Goal: Use online tool/utility: Utilize a website feature to perform a specific function

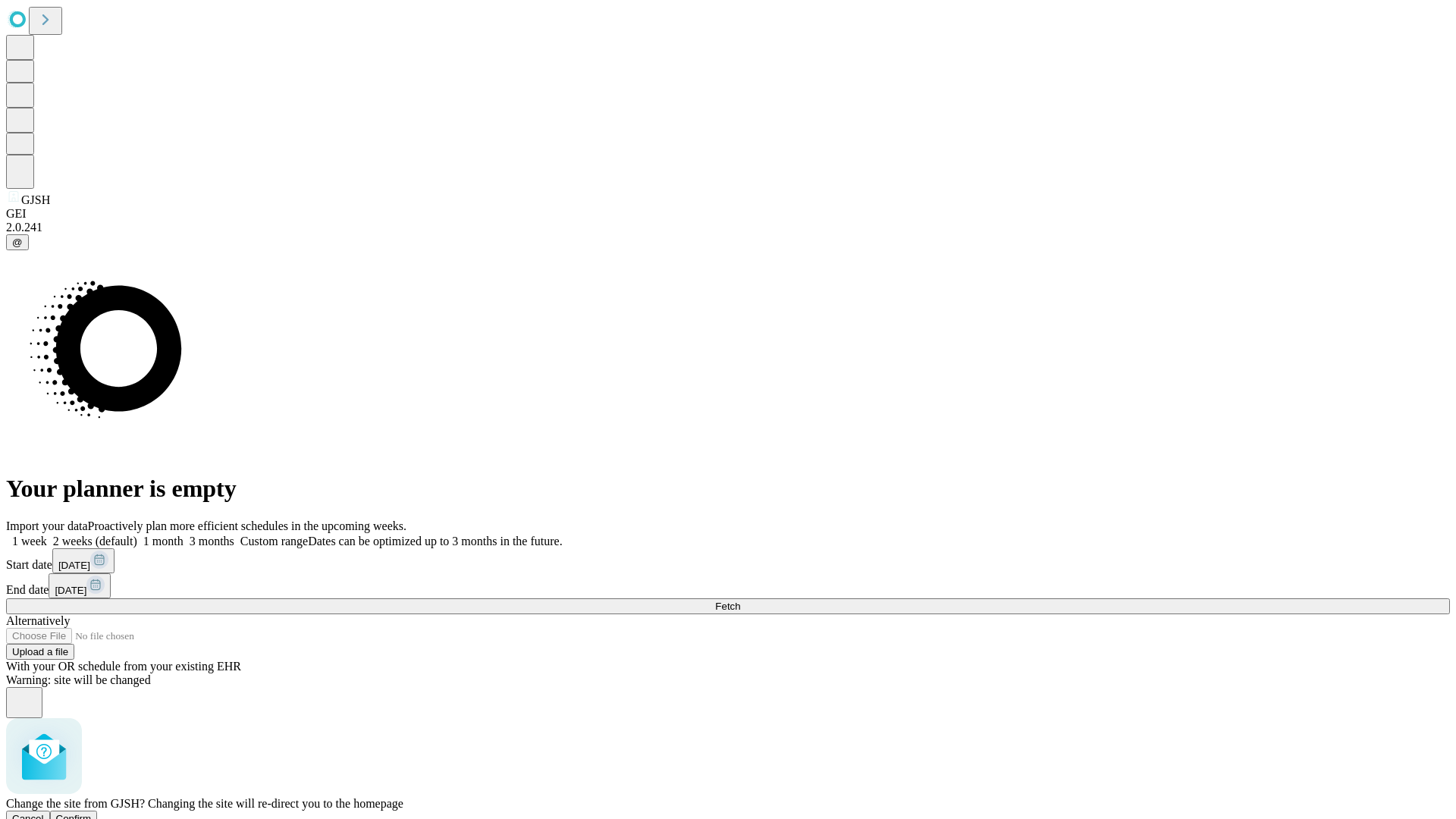
click at [92, 813] on span "Confirm" at bounding box center [74, 818] width 36 height 12
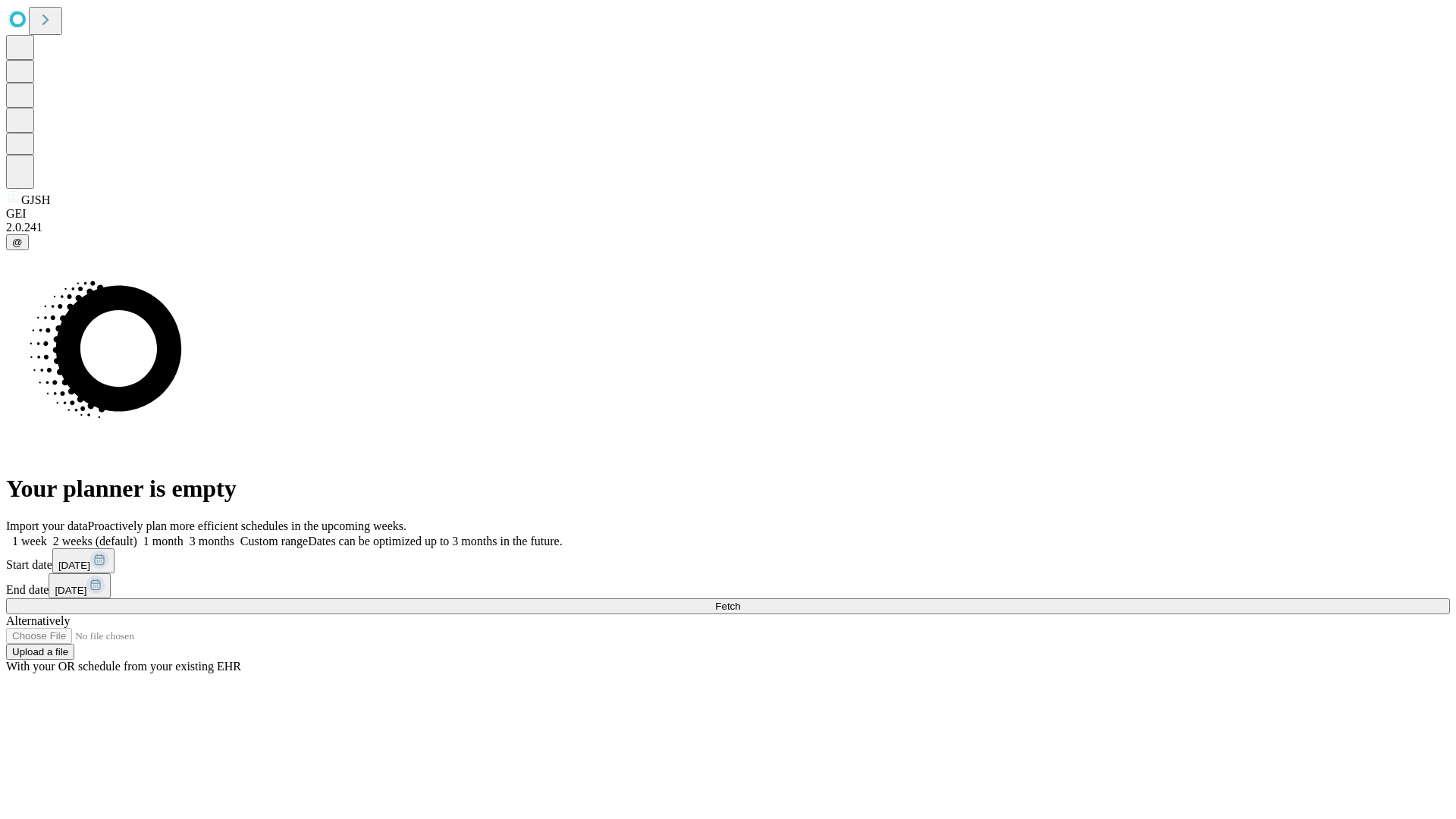
click at [184, 535] on label "1 month" at bounding box center [160, 541] width 46 height 12
click at [740, 601] on span "Fetch" at bounding box center [728, 606] width 25 height 12
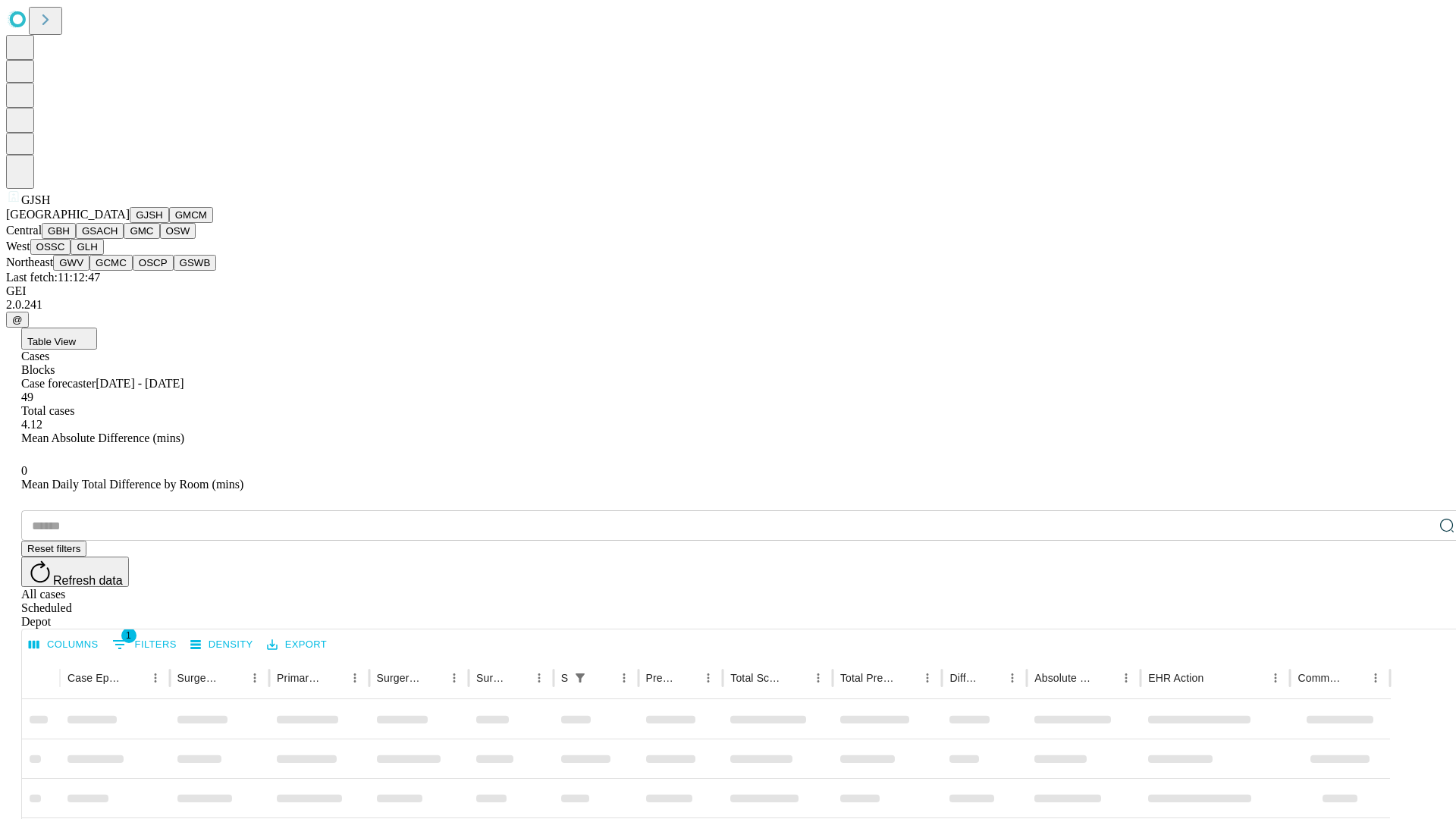
click at [169, 223] on button "GMCM" at bounding box center [191, 215] width 44 height 16
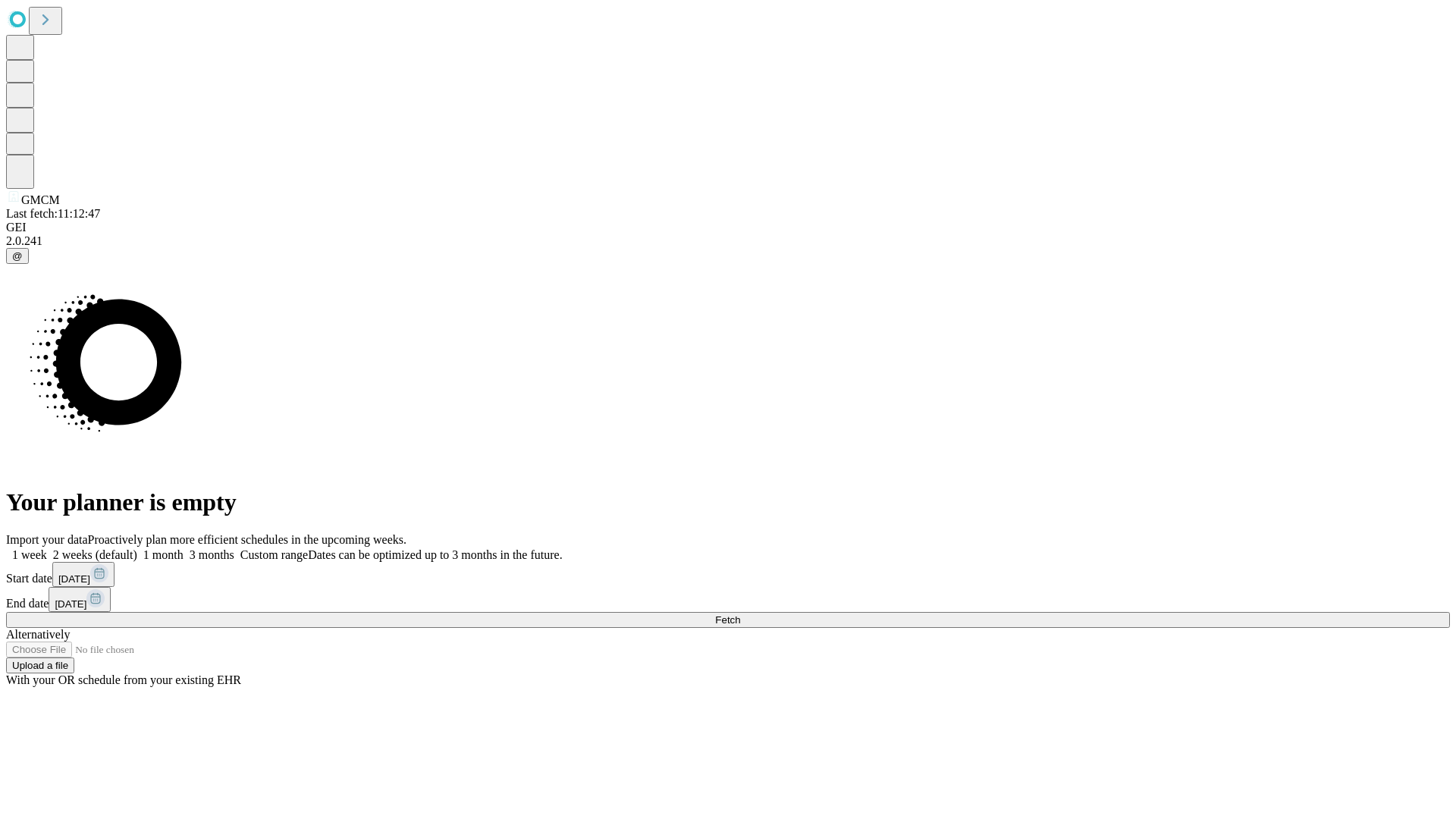
click at [184, 548] on label "1 month" at bounding box center [160, 554] width 46 height 12
click at [740, 614] on span "Fetch" at bounding box center [728, 619] width 25 height 12
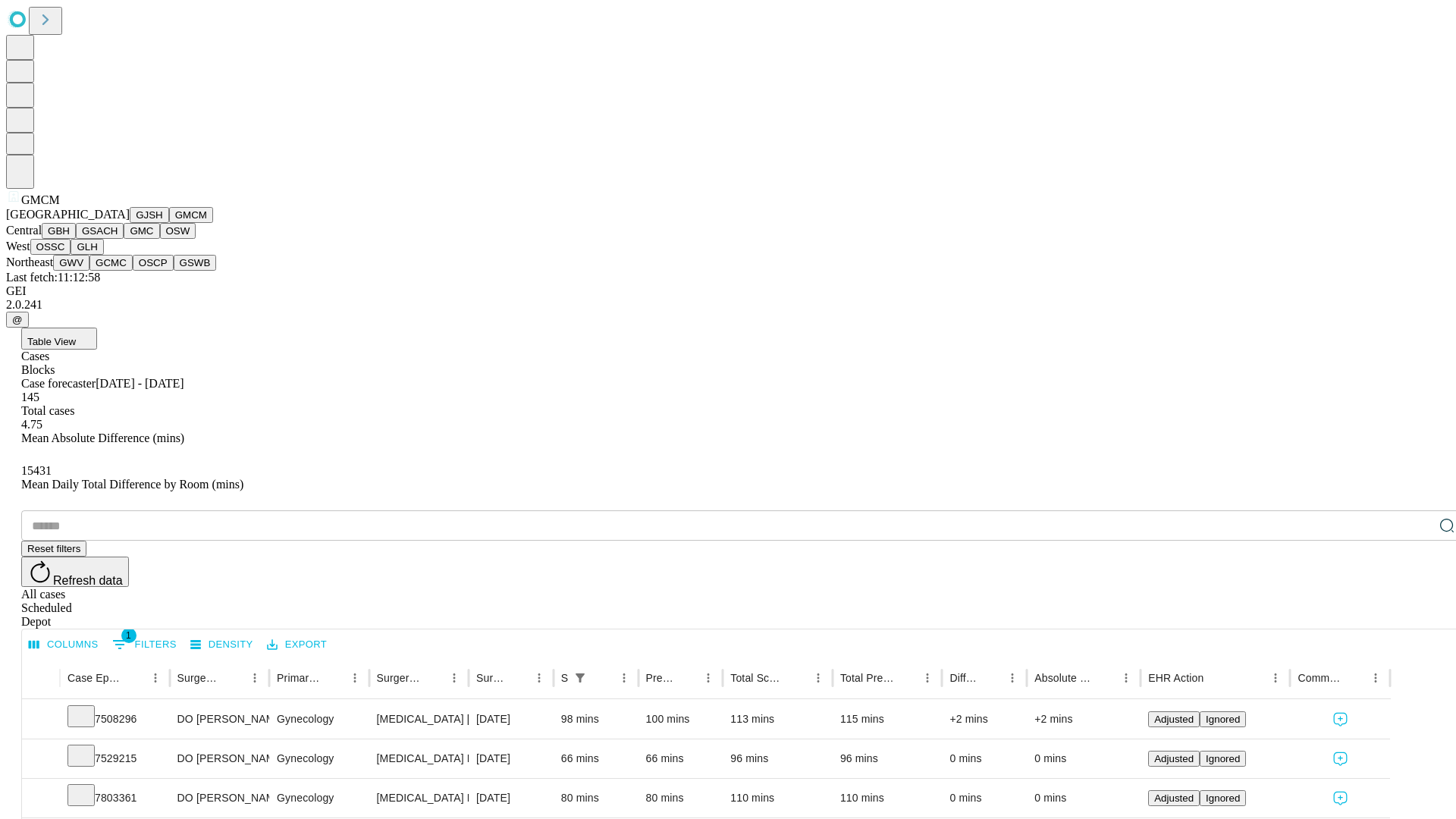
click at [76, 239] on button "GBH" at bounding box center [59, 231] width 34 height 16
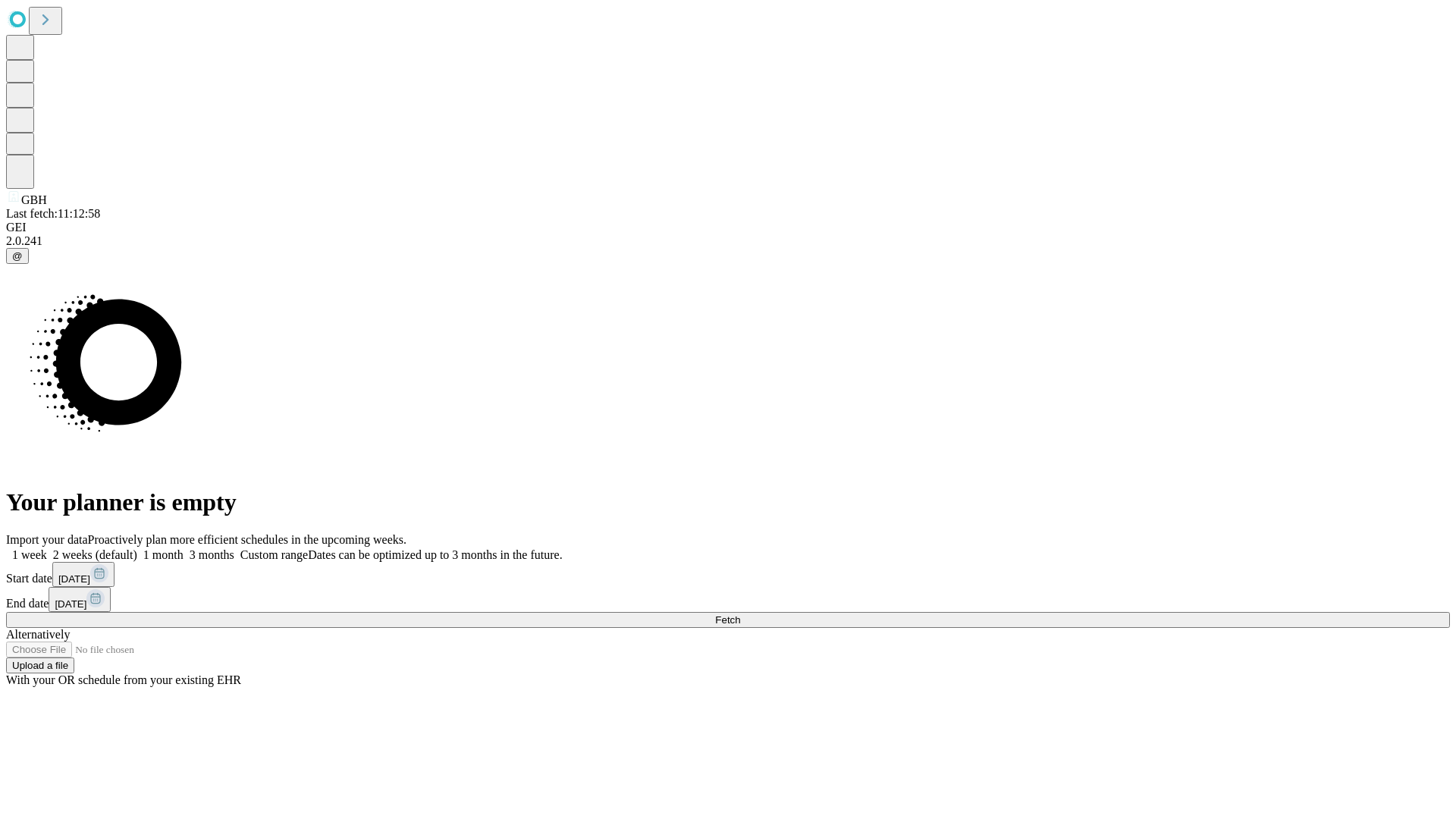
click at [184, 548] on label "1 month" at bounding box center [160, 554] width 46 height 12
click at [740, 614] on span "Fetch" at bounding box center [728, 619] width 25 height 12
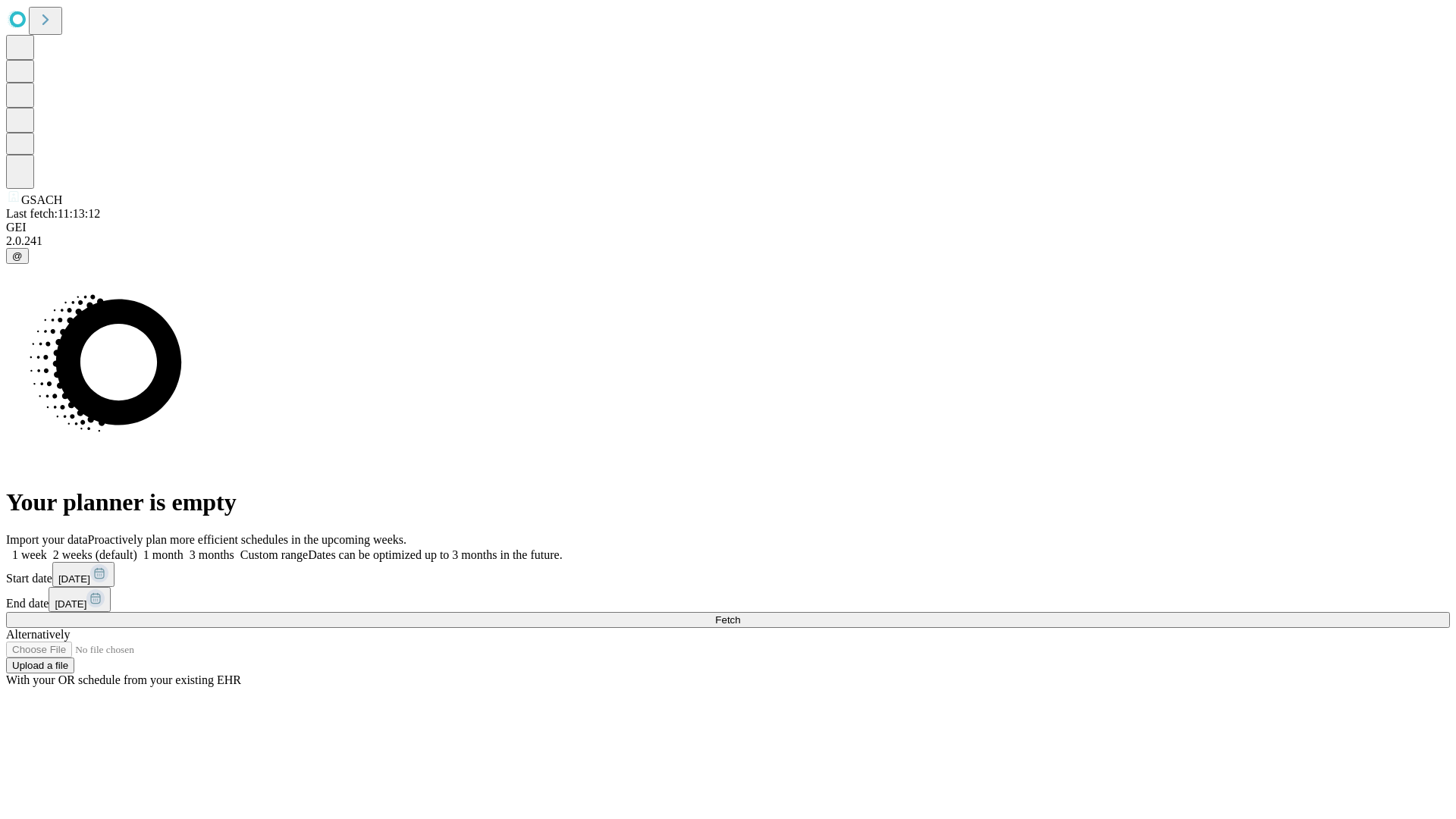
click at [184, 548] on label "1 month" at bounding box center [160, 554] width 46 height 12
click at [740, 614] on span "Fetch" at bounding box center [728, 619] width 25 height 12
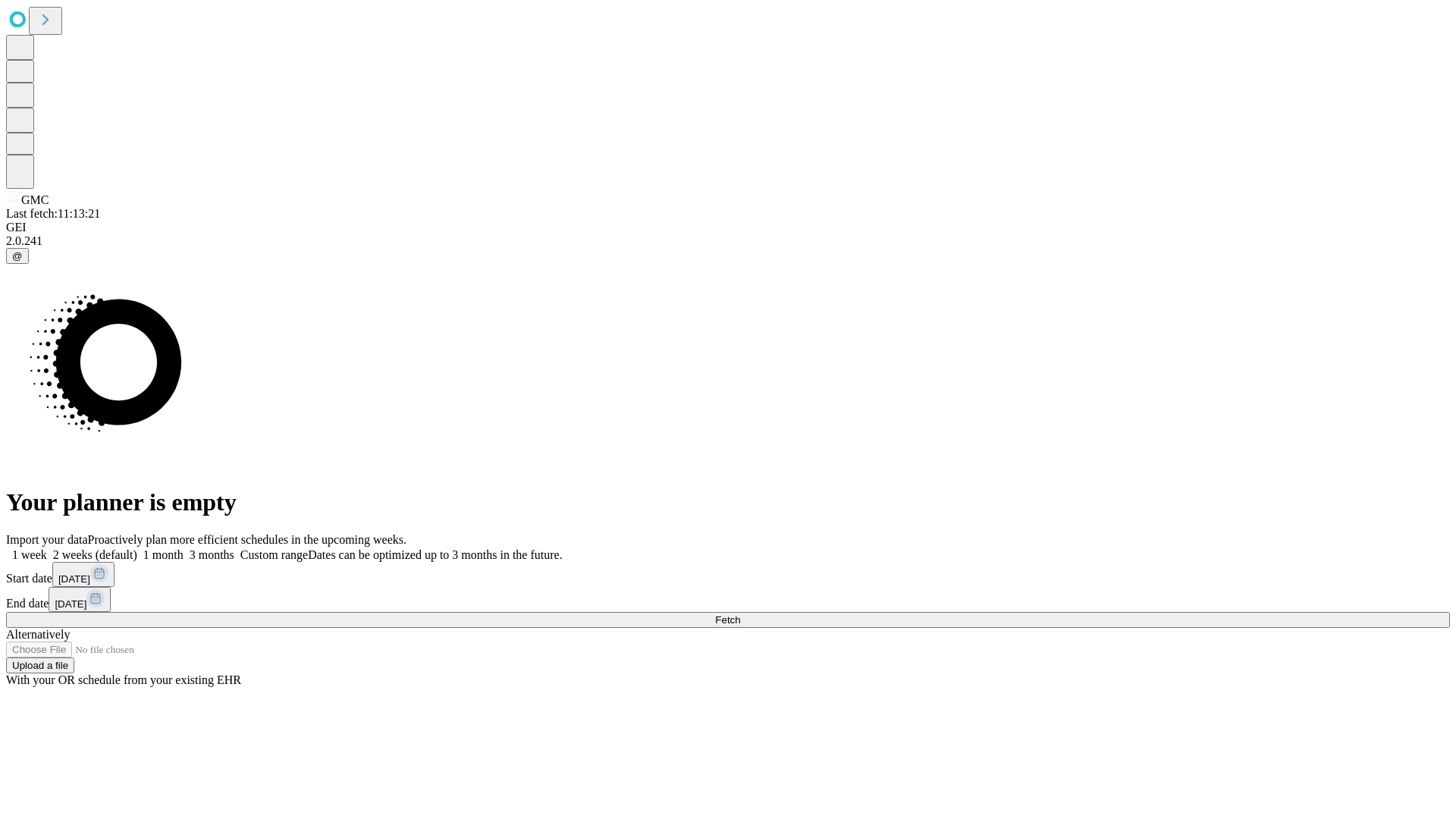
click at [184, 548] on label "1 month" at bounding box center [160, 554] width 46 height 12
click at [740, 614] on span "Fetch" at bounding box center [728, 619] width 25 height 12
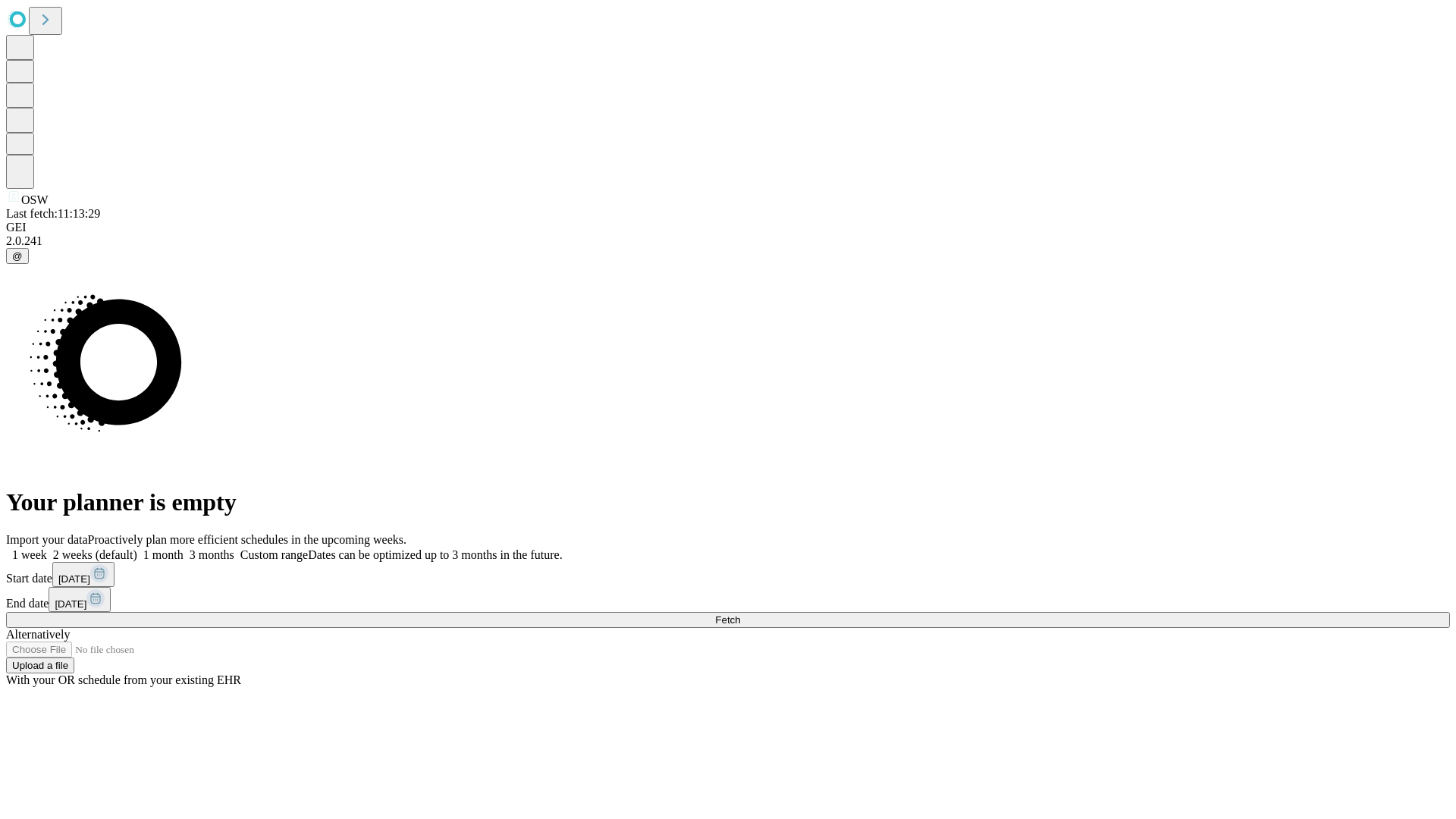
click at [184, 548] on label "1 month" at bounding box center [160, 554] width 46 height 12
click at [740, 614] on span "Fetch" at bounding box center [728, 619] width 25 height 12
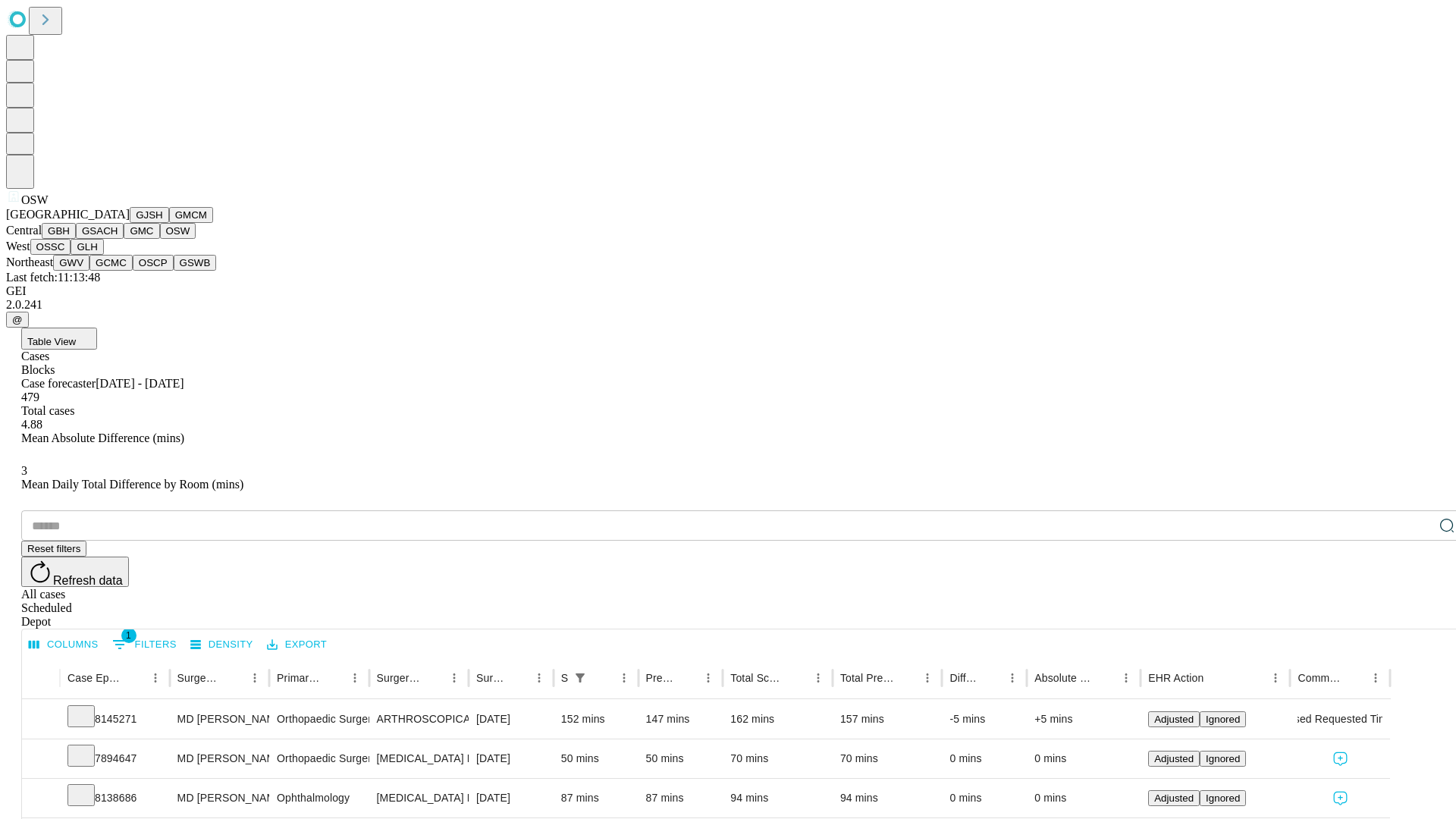
click at [71, 255] on button "OSSC" at bounding box center [51, 247] width 41 height 16
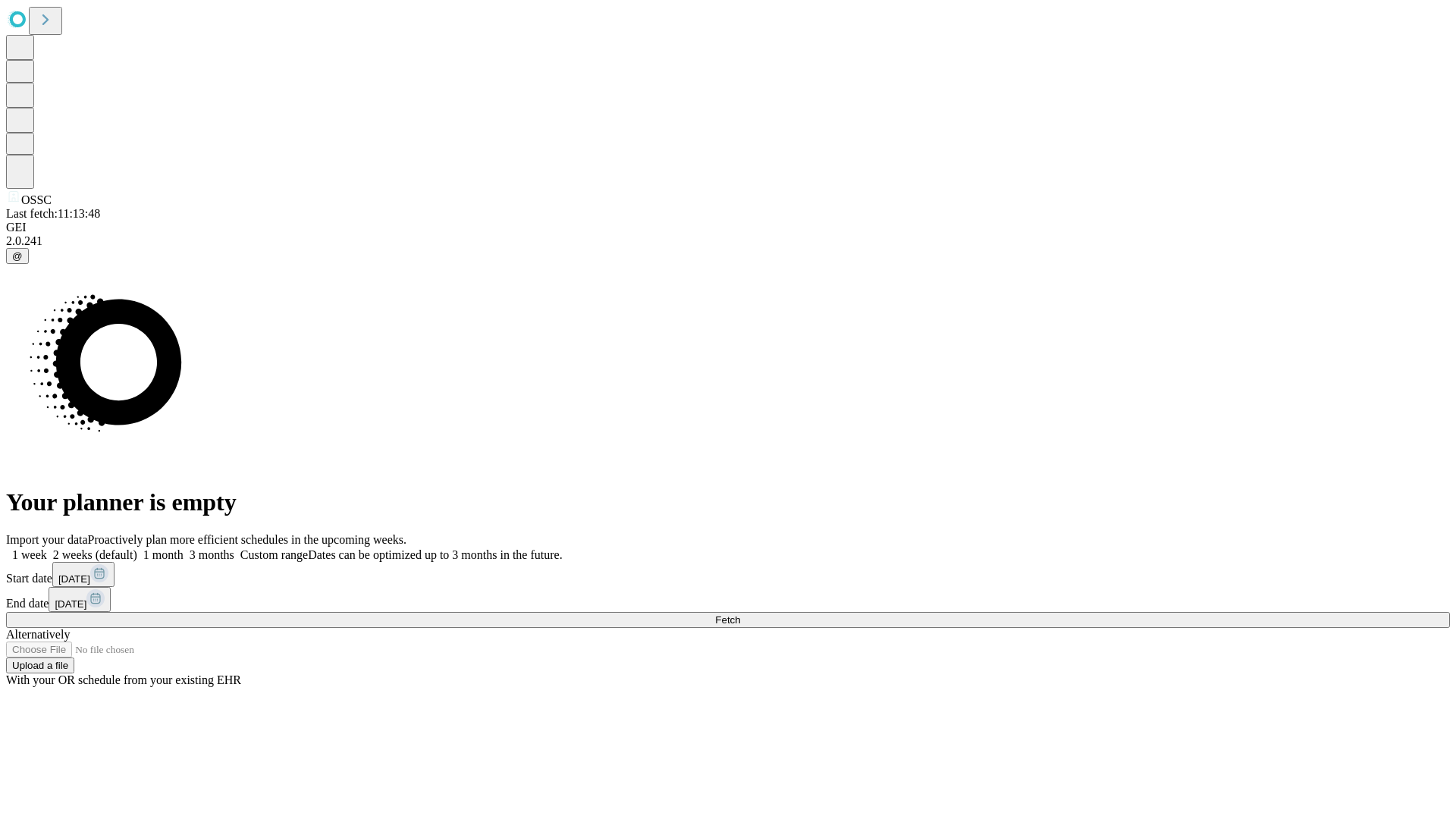
click at [184, 548] on label "1 month" at bounding box center [160, 554] width 46 height 12
click at [740, 614] on span "Fetch" at bounding box center [728, 619] width 25 height 12
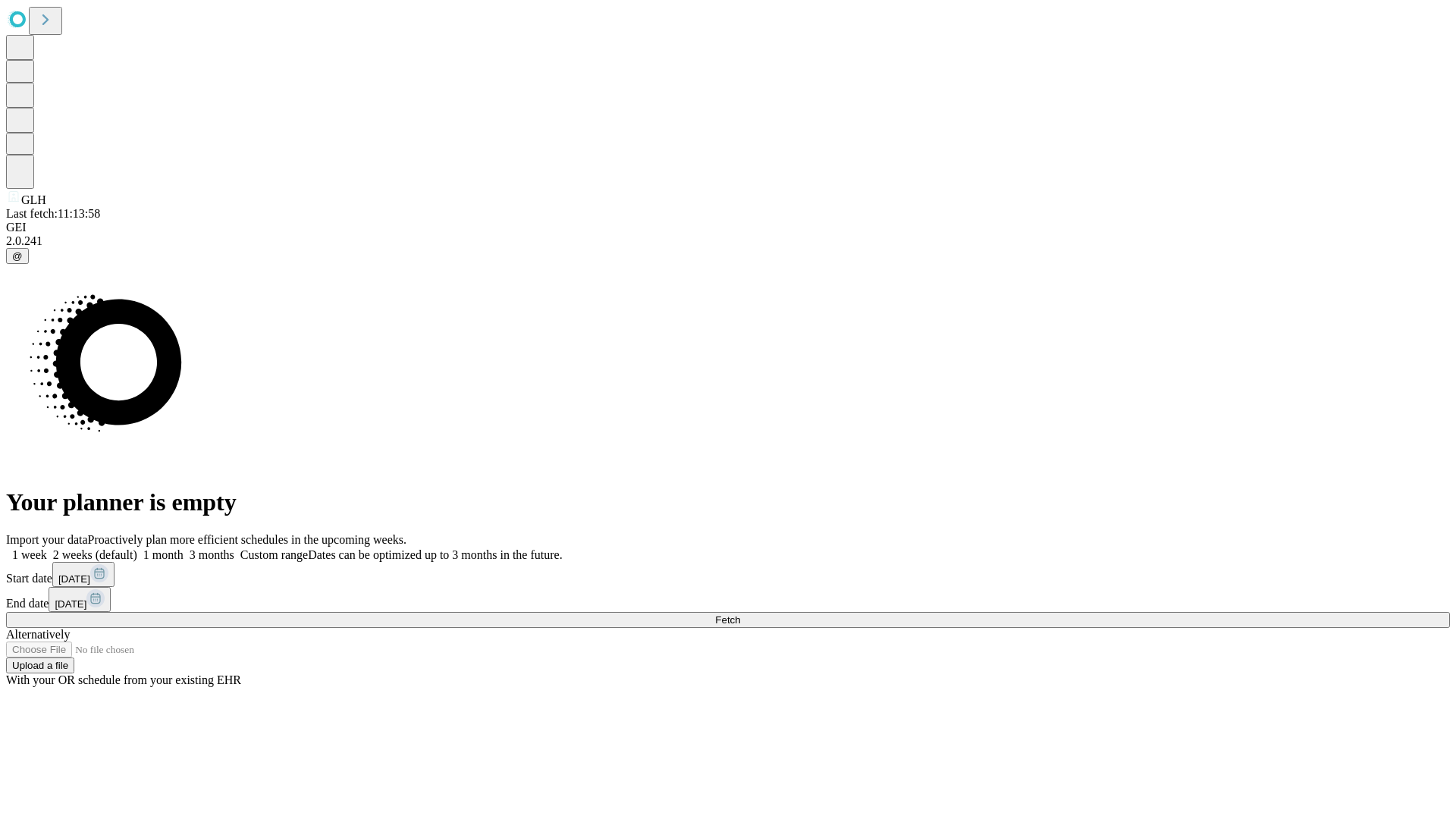
click at [184, 548] on label "1 month" at bounding box center [160, 554] width 46 height 12
click at [740, 614] on span "Fetch" at bounding box center [728, 619] width 25 height 12
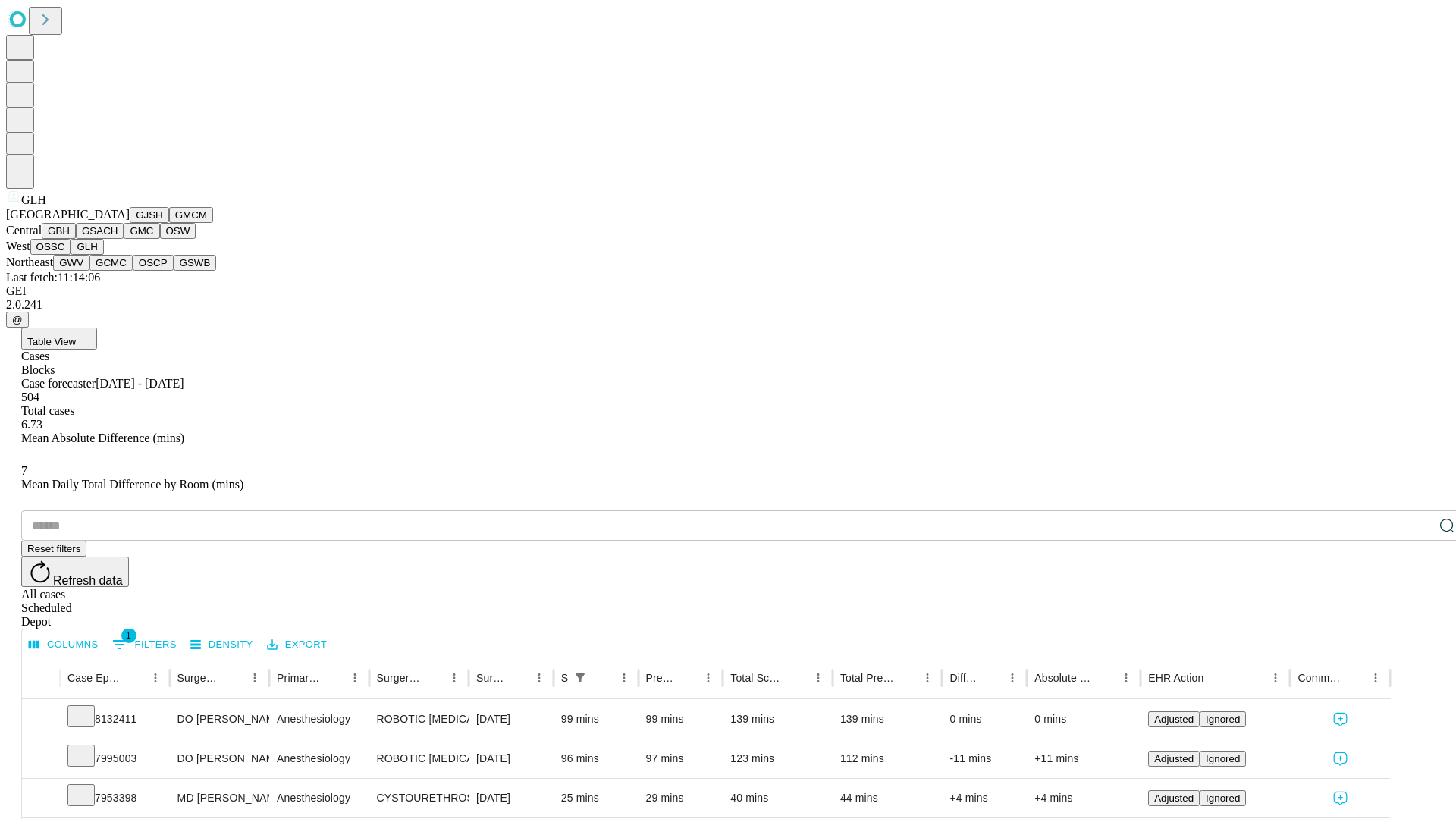
click at [89, 271] on button "GWV" at bounding box center [71, 263] width 37 height 16
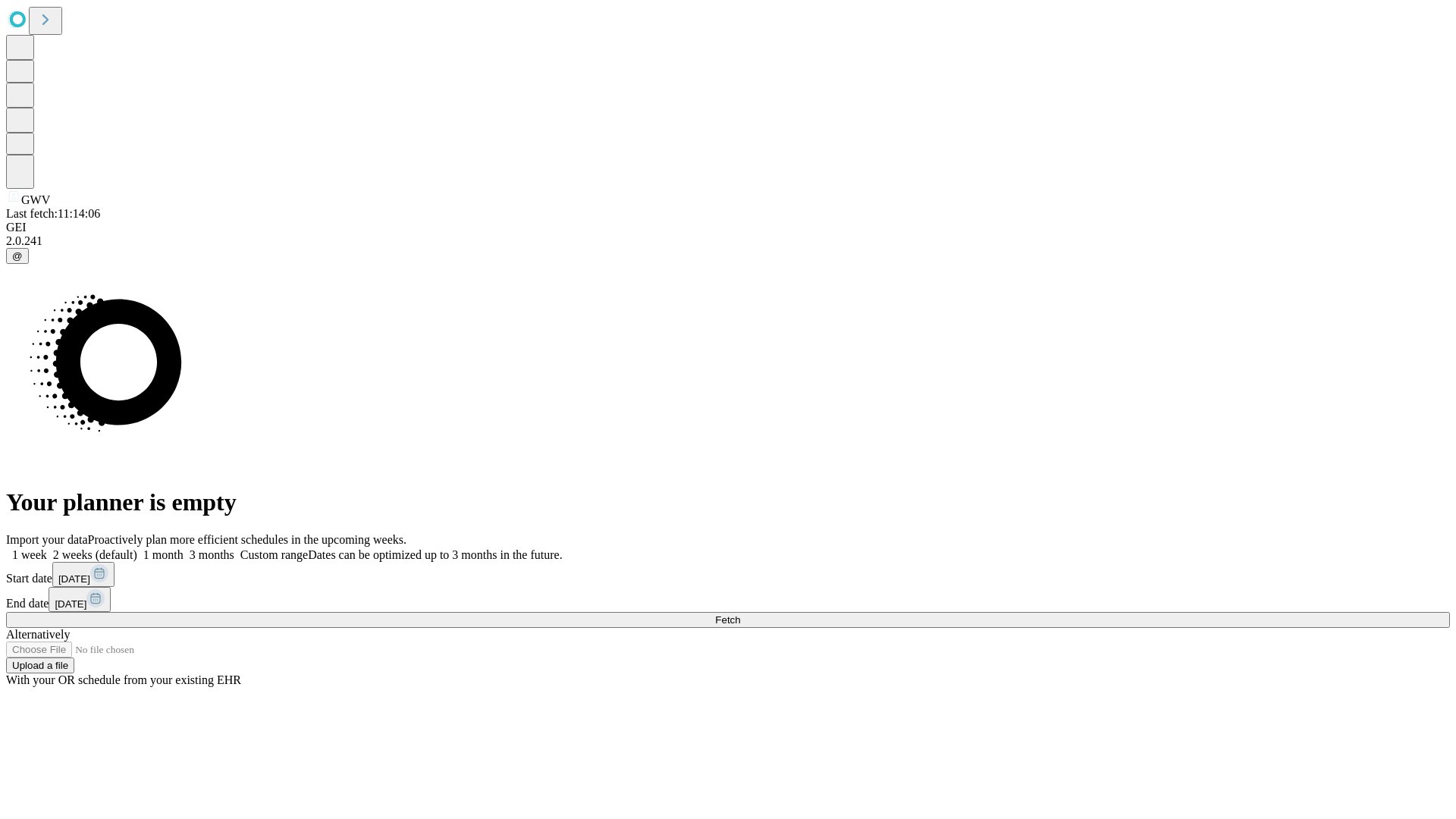
click at [740, 614] on span "Fetch" at bounding box center [728, 619] width 25 height 12
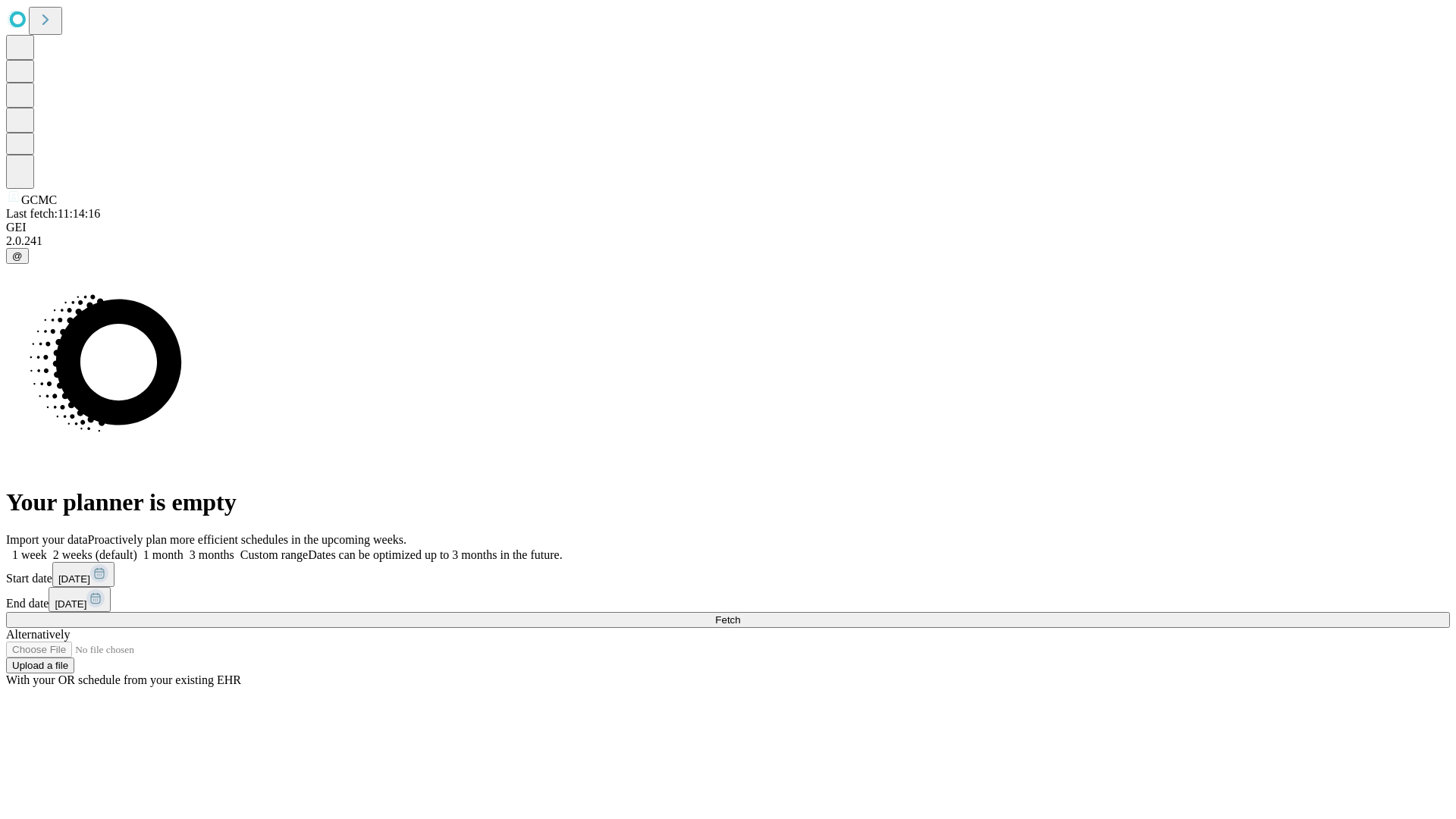
click at [184, 548] on label "1 month" at bounding box center [160, 554] width 46 height 12
click at [740, 614] on span "Fetch" at bounding box center [728, 619] width 25 height 12
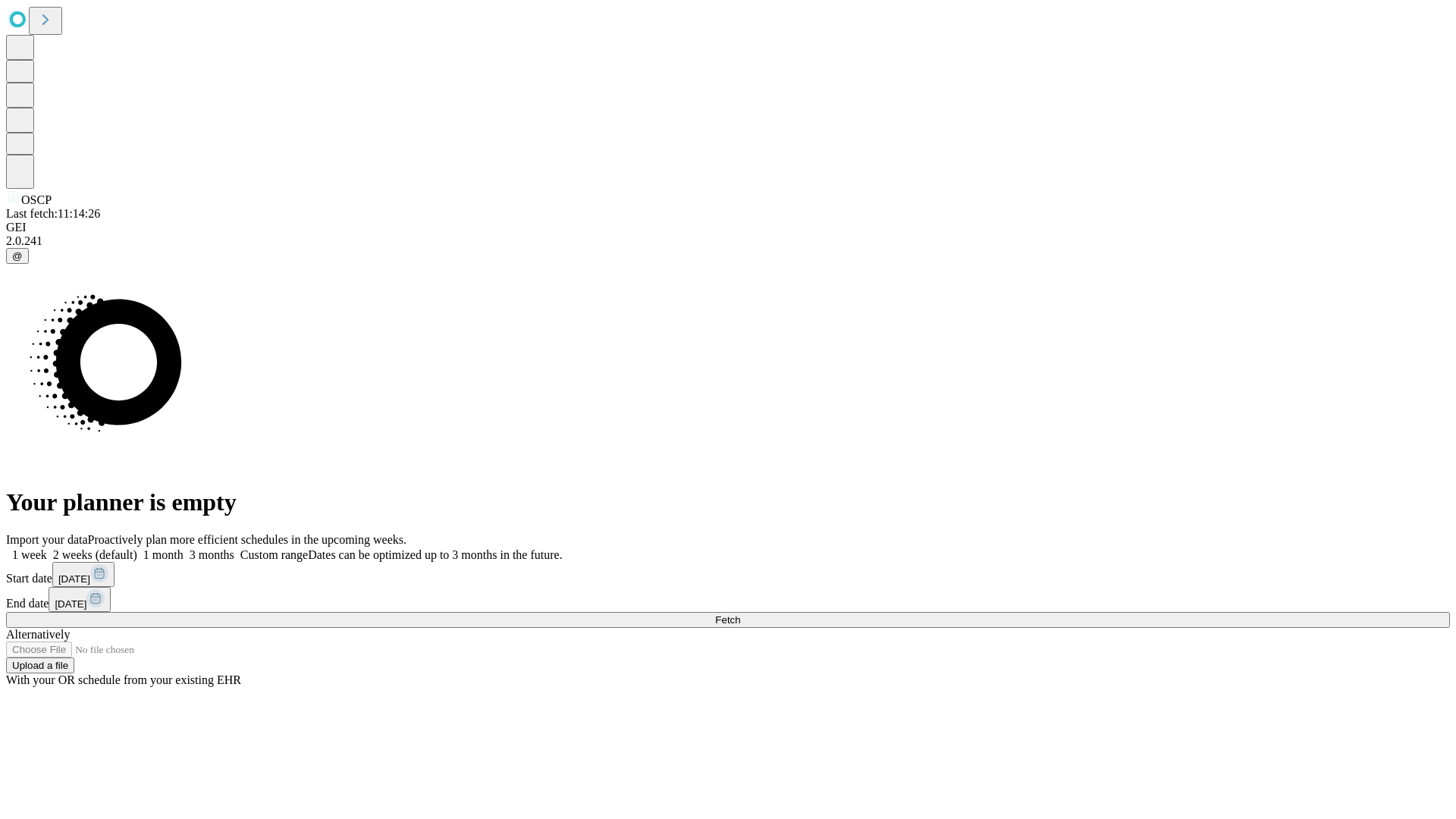
click at [184, 548] on label "1 month" at bounding box center [160, 554] width 46 height 12
click at [740, 614] on span "Fetch" at bounding box center [728, 619] width 25 height 12
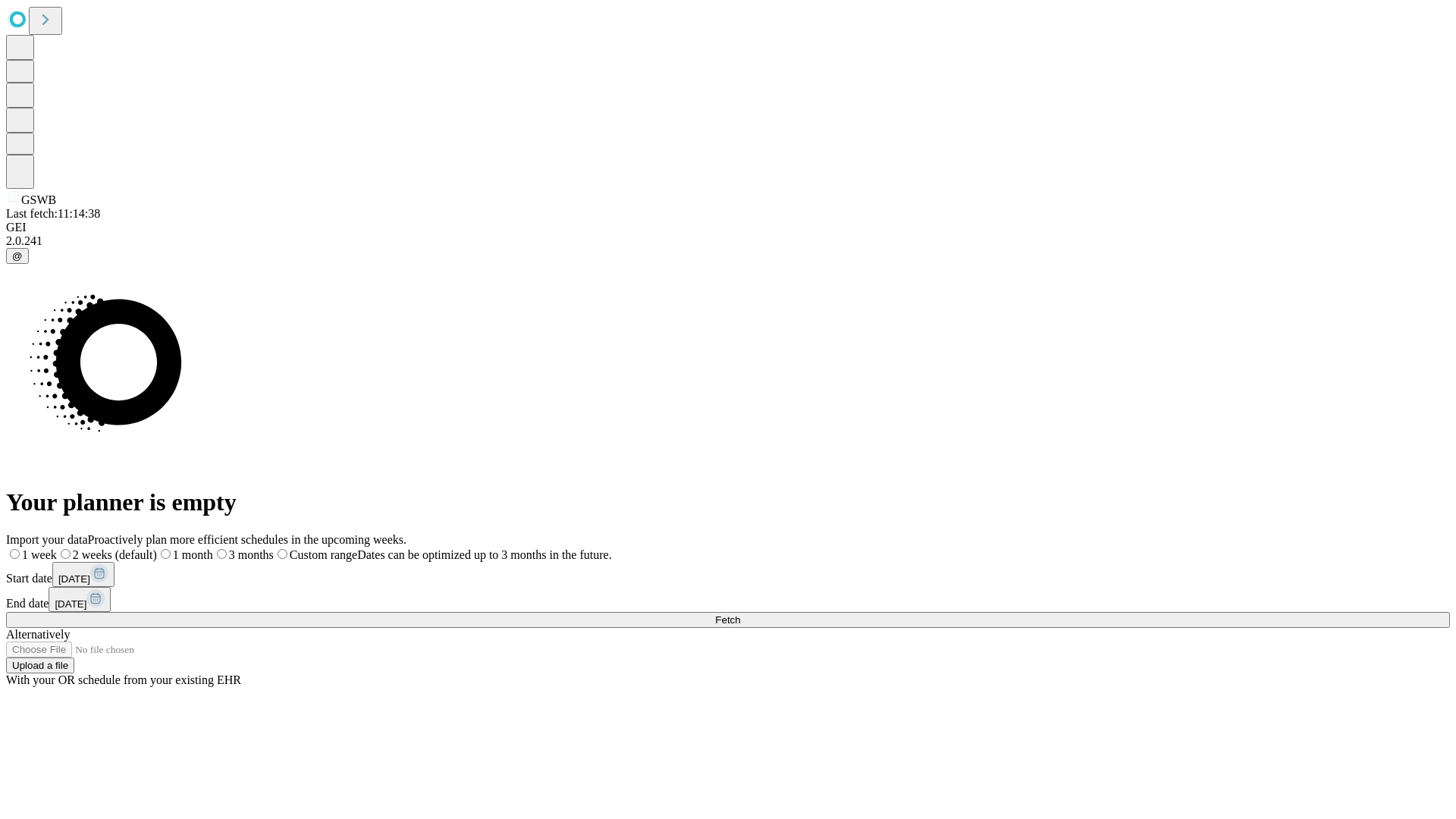
click at [740, 614] on span "Fetch" at bounding box center [728, 619] width 25 height 12
